Goal: Find specific page/section: Find specific page/section

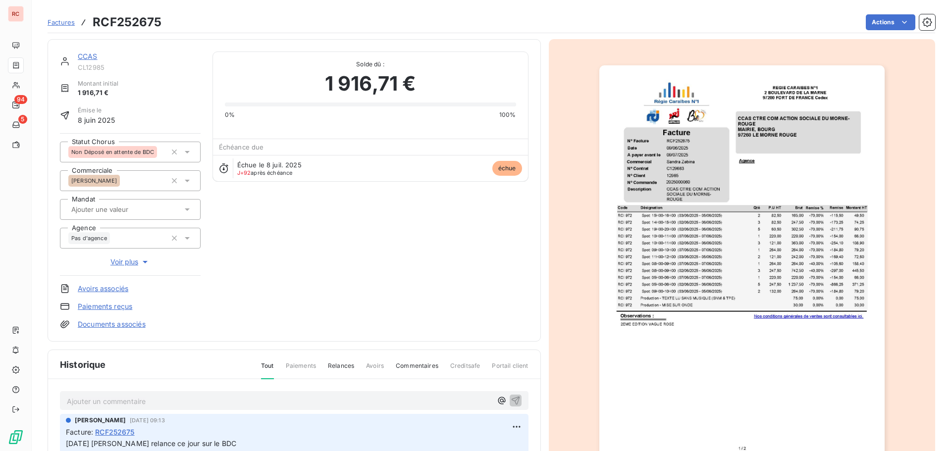
scroll to position [100, 0]
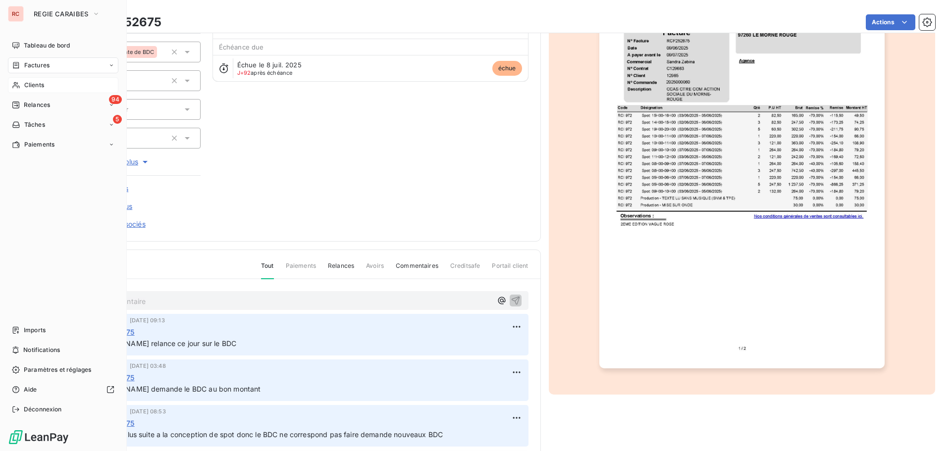
click at [33, 81] on span "Clients" at bounding box center [34, 85] width 20 height 9
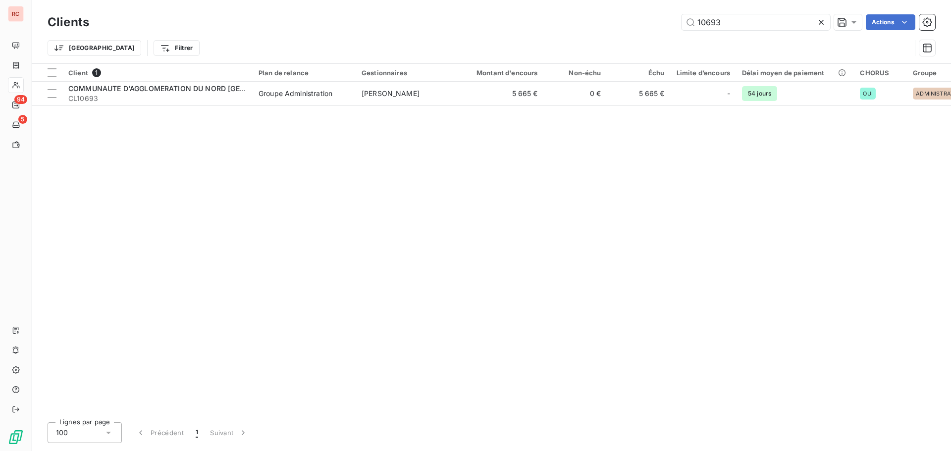
drag, startPoint x: 753, startPoint y: 25, endPoint x: 526, endPoint y: 22, distance: 226.3
click at [526, 22] on div "10693 Actions" at bounding box center [518, 22] width 834 height 16
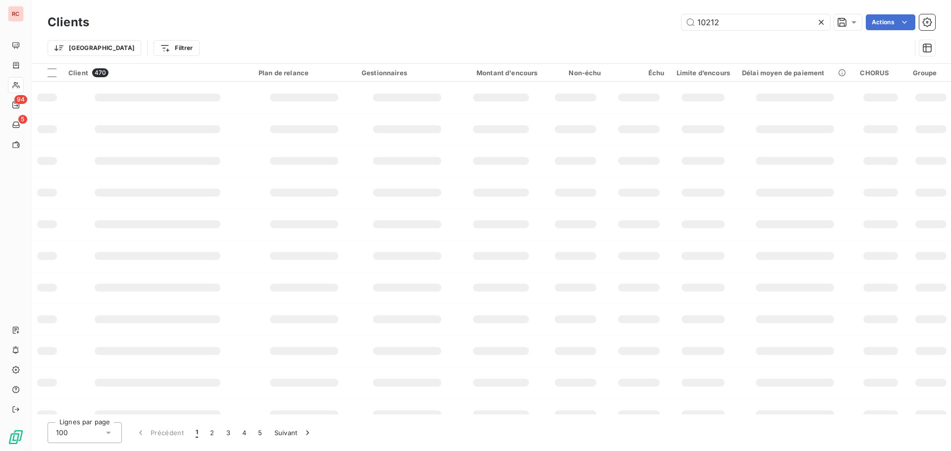
type input "10212"
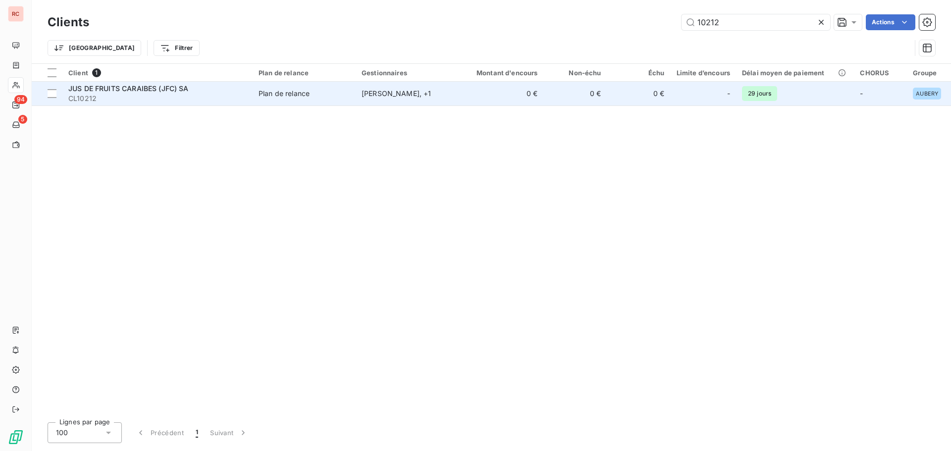
click at [255, 90] on td "Plan de relance" at bounding box center [304, 94] width 103 height 24
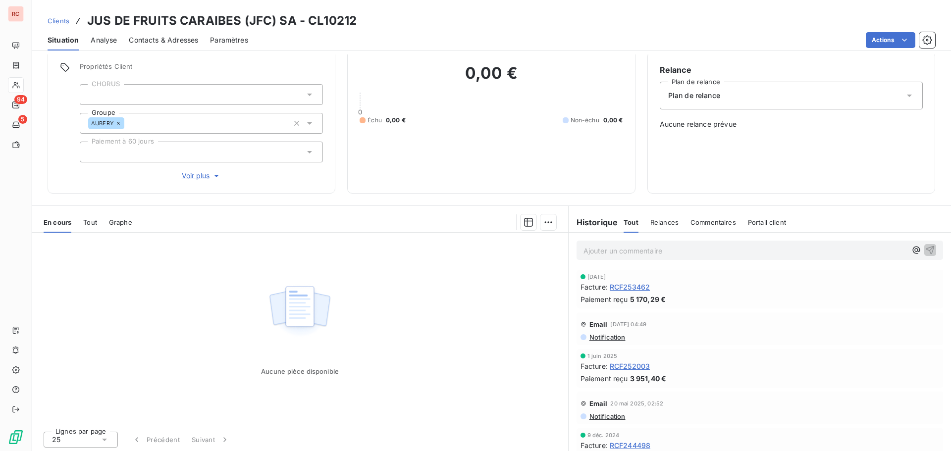
scroll to position [80, 0]
drag, startPoint x: 155, startPoint y: 349, endPoint x: 155, endPoint y: 316, distance: 32.7
click at [155, 348] on div "Aucune pièce disponible" at bounding box center [300, 326] width 536 height 191
click at [57, 19] on span "Clients" at bounding box center [59, 21] width 22 height 8
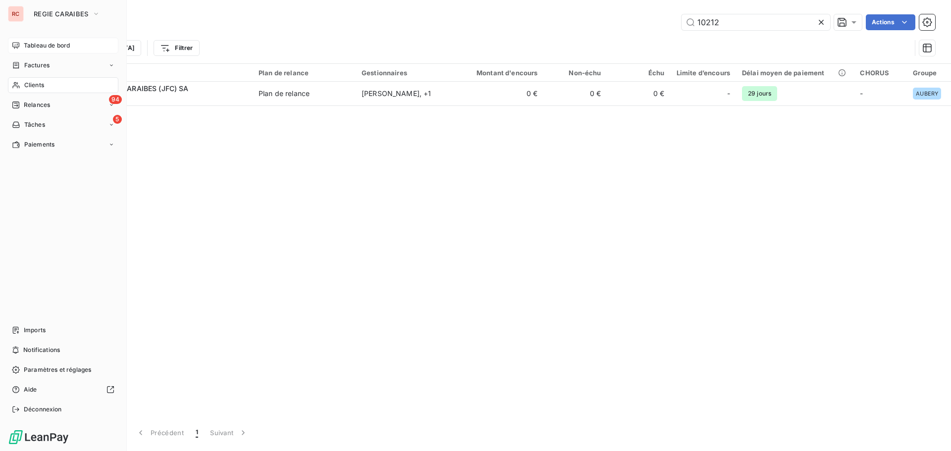
click at [40, 45] on span "Tableau de bord" at bounding box center [47, 45] width 46 height 9
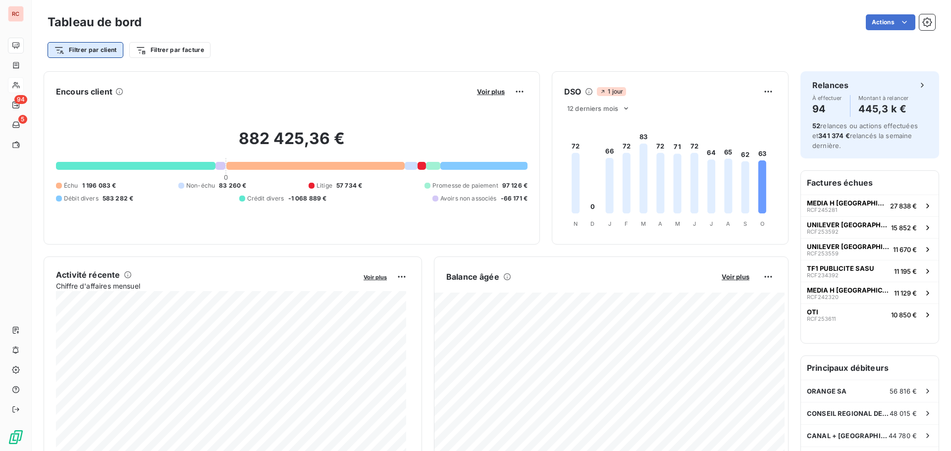
click at [99, 53] on html "RC 94 5 Tableau de bord Actions Filtrer par client Filtrer par facture Encours …" at bounding box center [475, 225] width 951 height 451
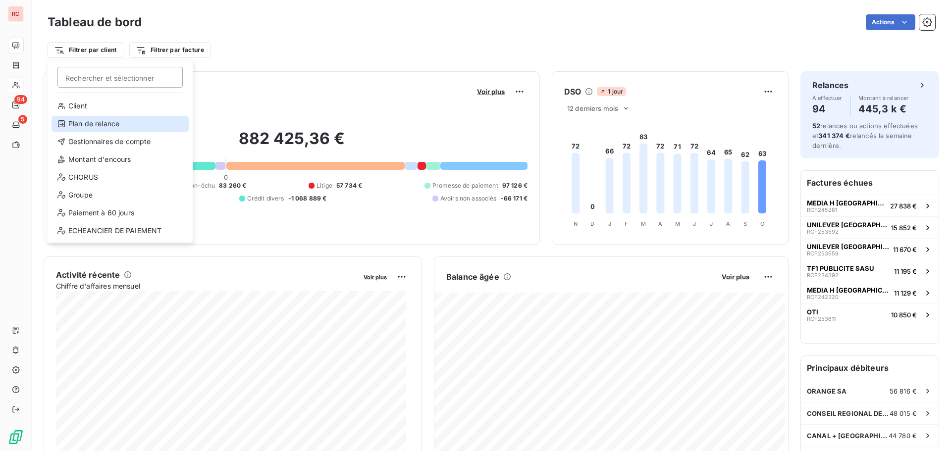
click at [125, 127] on div "Plan de relance" at bounding box center [120, 124] width 137 height 16
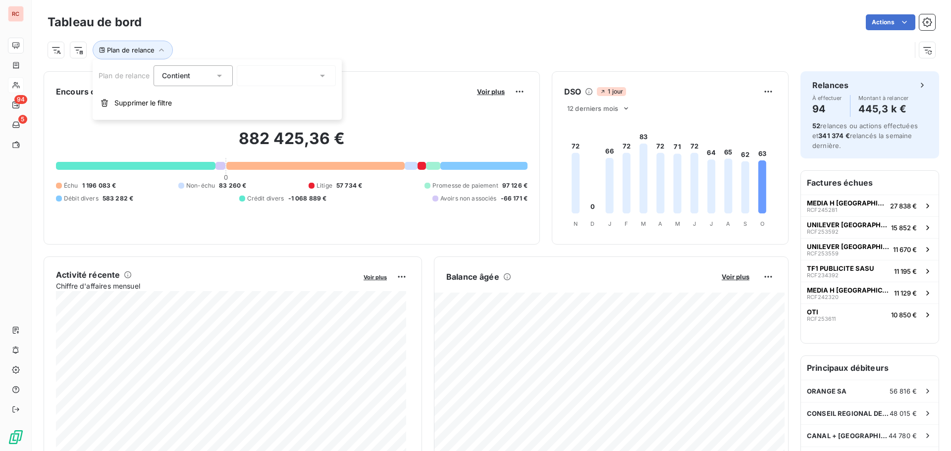
click at [262, 85] on div at bounding box center [286, 75] width 99 height 21
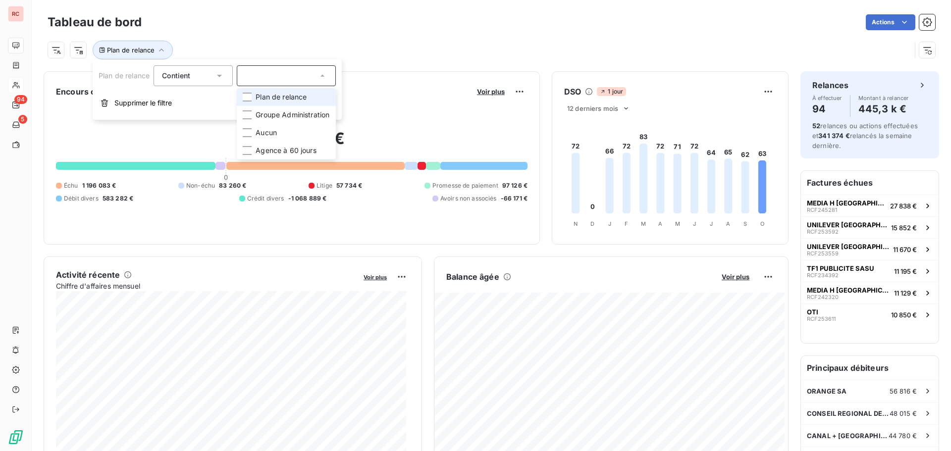
click at [261, 102] on li "Plan de relance" at bounding box center [286, 97] width 99 height 18
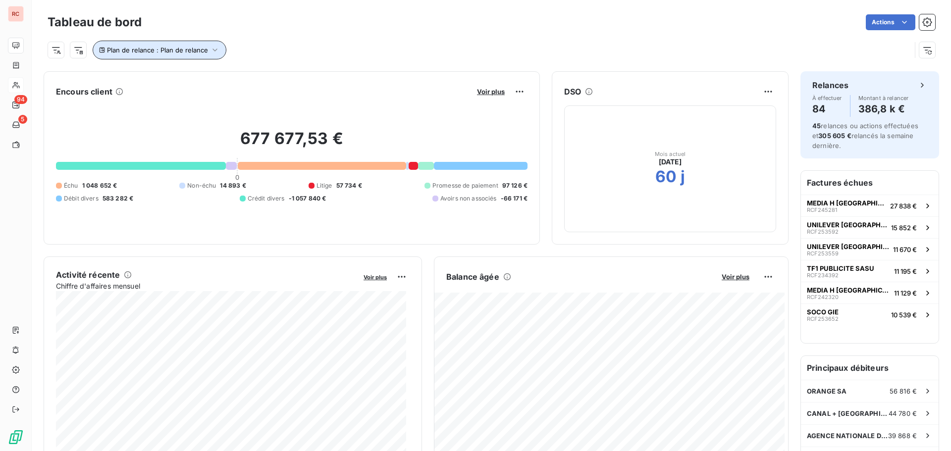
click at [214, 48] on icon "button" at bounding box center [215, 50] width 10 height 10
click at [310, 79] on div "Plan de relance" at bounding box center [286, 75] width 99 height 21
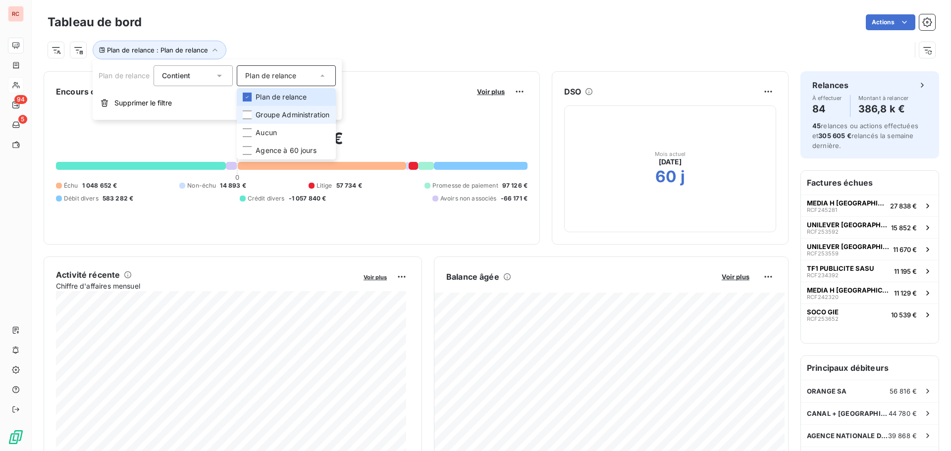
click at [290, 116] on span "Groupe Administration" at bounding box center [293, 115] width 74 height 10
click at [291, 100] on span "Plan de relance" at bounding box center [281, 97] width 51 height 10
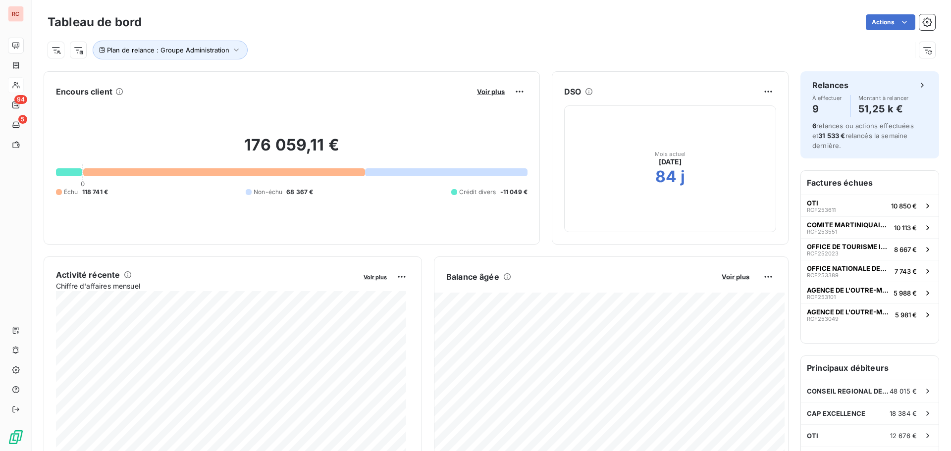
click at [335, 289] on span "Chiffre d'affaires mensuel" at bounding box center [206, 286] width 301 height 10
click at [55, 53] on html "RC 94 5 Tableau de bord Actions Plan de relance : Groupe Administration Encours…" at bounding box center [475, 225] width 951 height 451
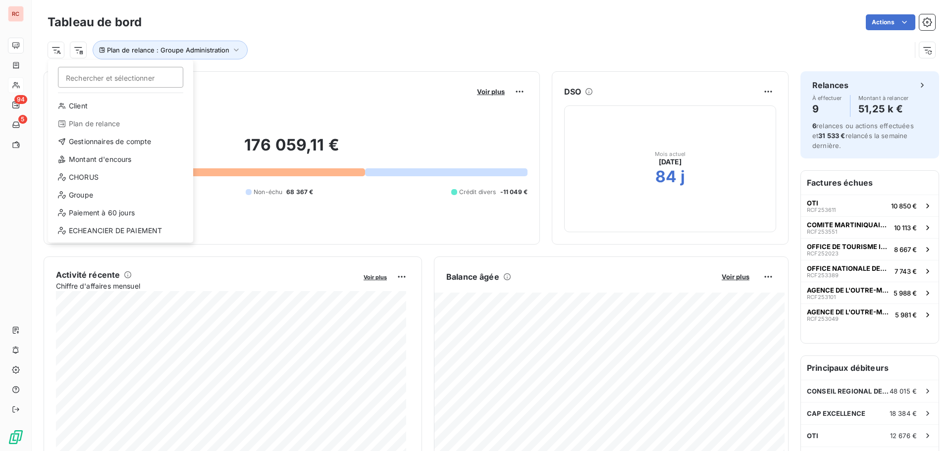
click at [184, 54] on html "RC 94 5 Tableau de bord Actions Rechercher et sélectionner Client Plan de relan…" at bounding box center [475, 225] width 951 height 451
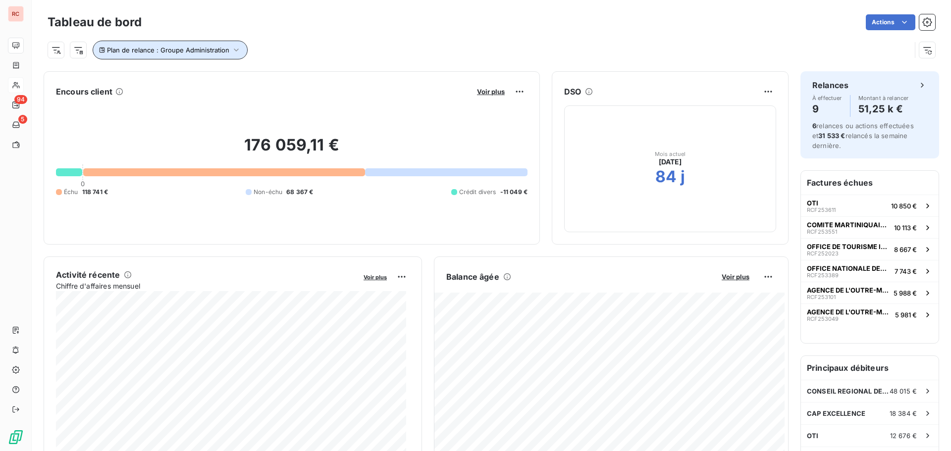
click at [240, 52] on button "Plan de relance : Groupe Administration" at bounding box center [170, 50] width 155 height 19
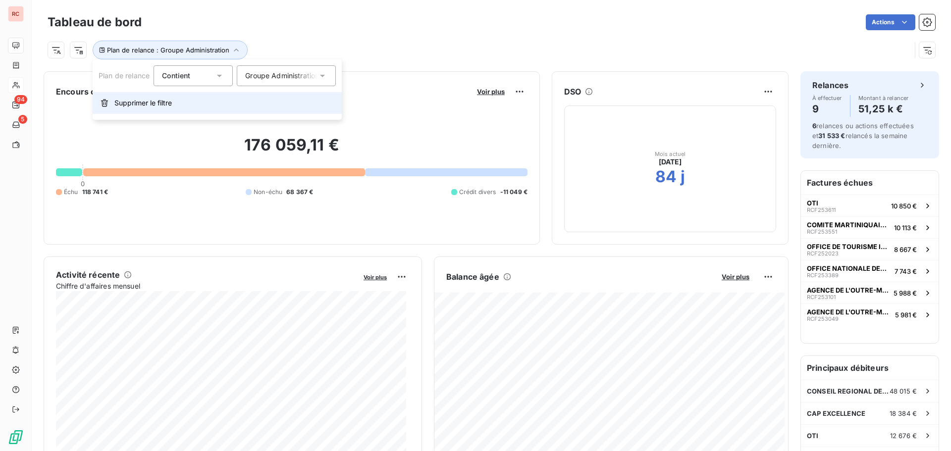
click at [143, 99] on span "Supprimer le filtre" at bounding box center [142, 103] width 57 height 10
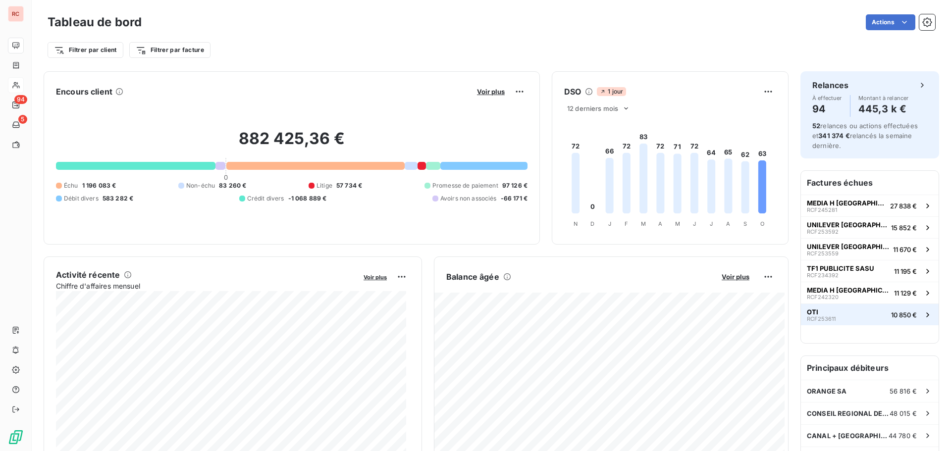
click at [873, 320] on button "OTI RCF253611 10 850 €" at bounding box center [870, 315] width 138 height 22
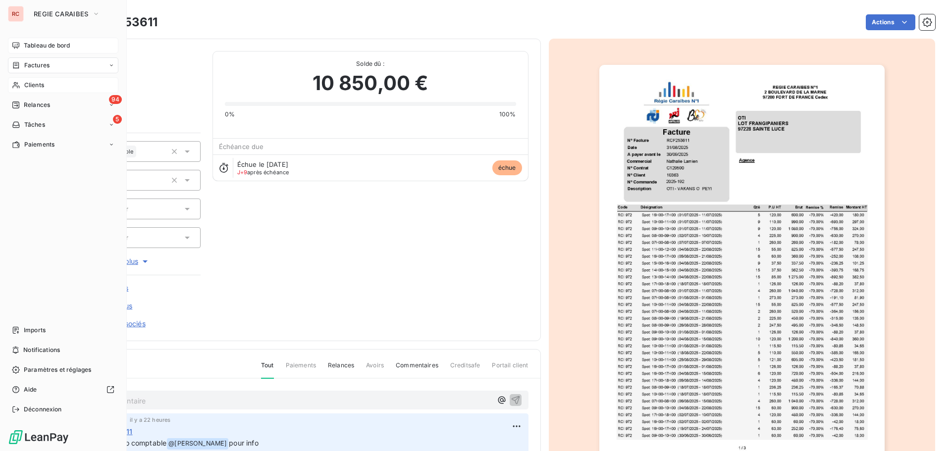
click at [37, 43] on span "Tableau de bord" at bounding box center [47, 45] width 46 height 9
